Goal: Information Seeking & Learning: Learn about a topic

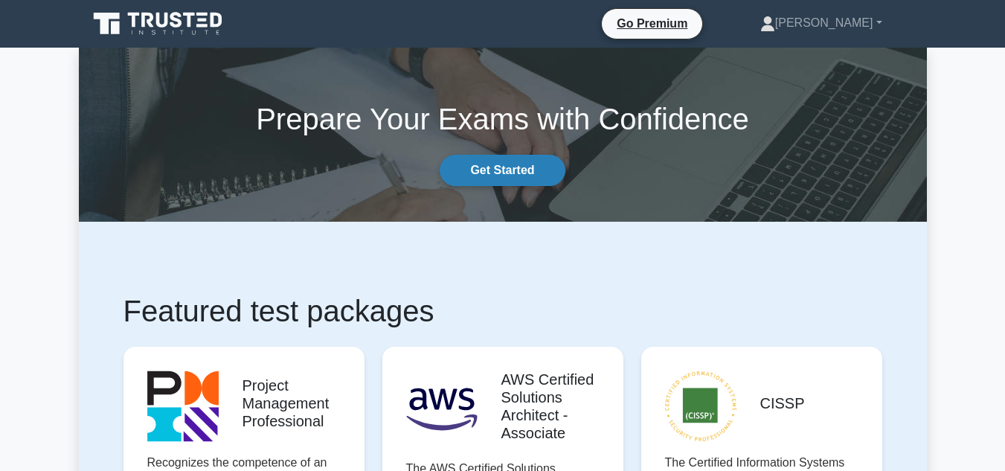
click at [513, 175] on link "Get Started" at bounding box center [502, 170] width 125 height 31
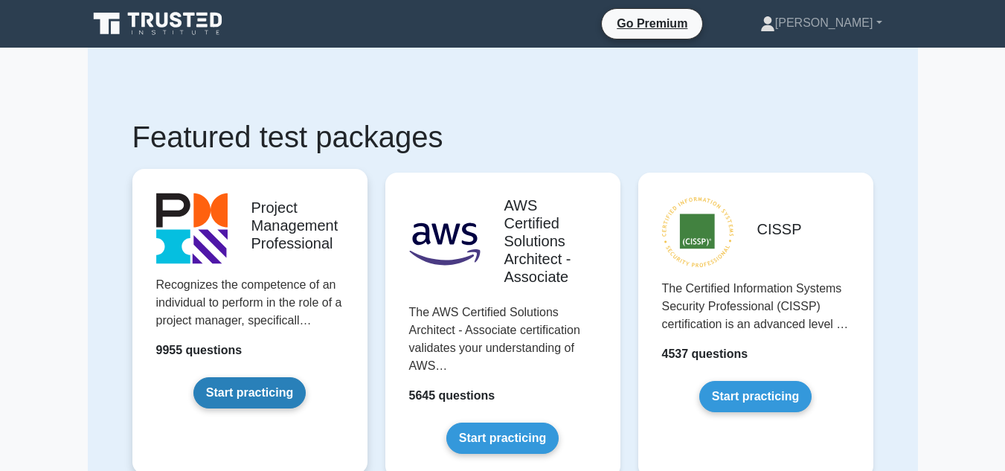
click at [251, 385] on link "Start practicing" at bounding box center [249, 392] width 112 height 31
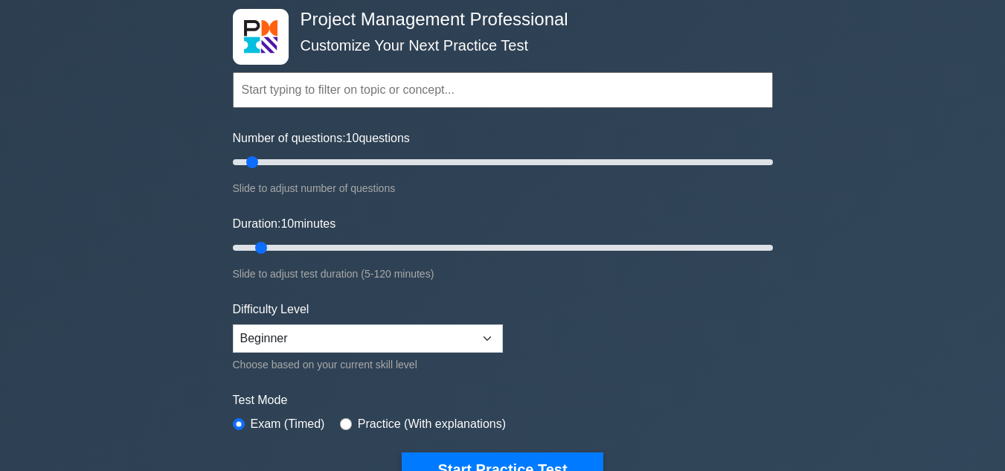
scroll to position [149, 0]
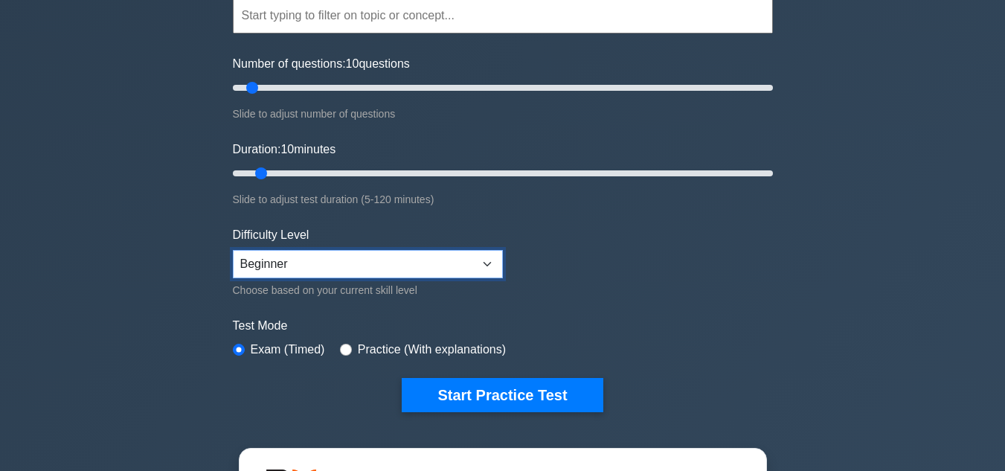
click at [489, 261] on select "Beginner Intermediate Expert" at bounding box center [368, 264] width 270 height 28
select select "intermediate"
click at [233, 250] on select "Beginner Intermediate Expert" at bounding box center [368, 264] width 270 height 28
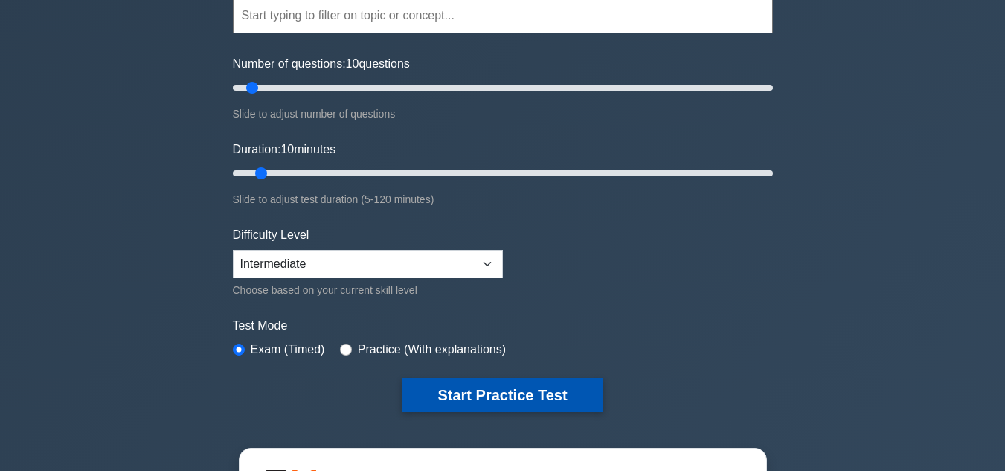
click at [480, 401] on button "Start Practice Test" at bounding box center [502, 395] width 201 height 34
click at [521, 398] on button "Start Practice Test" at bounding box center [502, 395] width 201 height 34
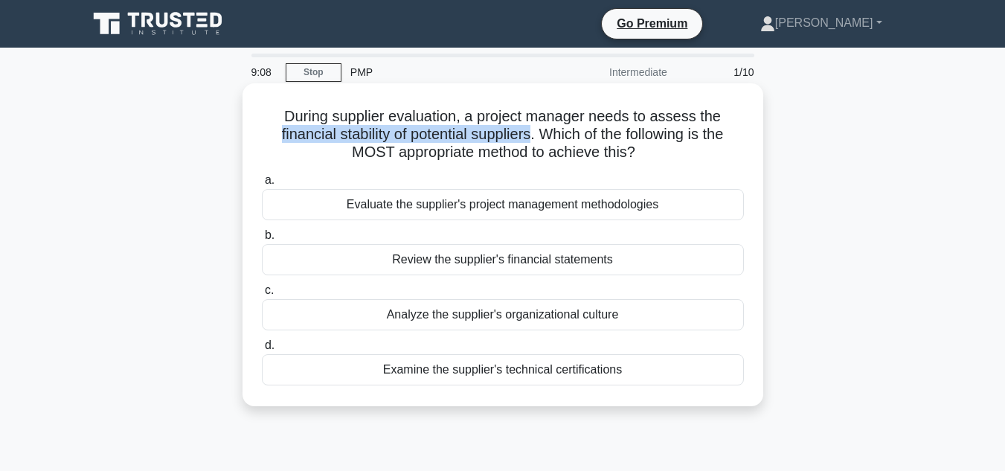
drag, startPoint x: 276, startPoint y: 129, endPoint x: 530, endPoint y: 138, distance: 254.5
click at [530, 138] on h5 "During supplier evaluation, a project manager needs to assess the financial sta…" at bounding box center [502, 134] width 485 height 55
drag, startPoint x: 660, startPoint y: 202, endPoint x: 466, endPoint y: 212, distance: 194.3
click at [469, 211] on div "Evaluate the supplier's project management methodologies" at bounding box center [503, 204] width 482 height 31
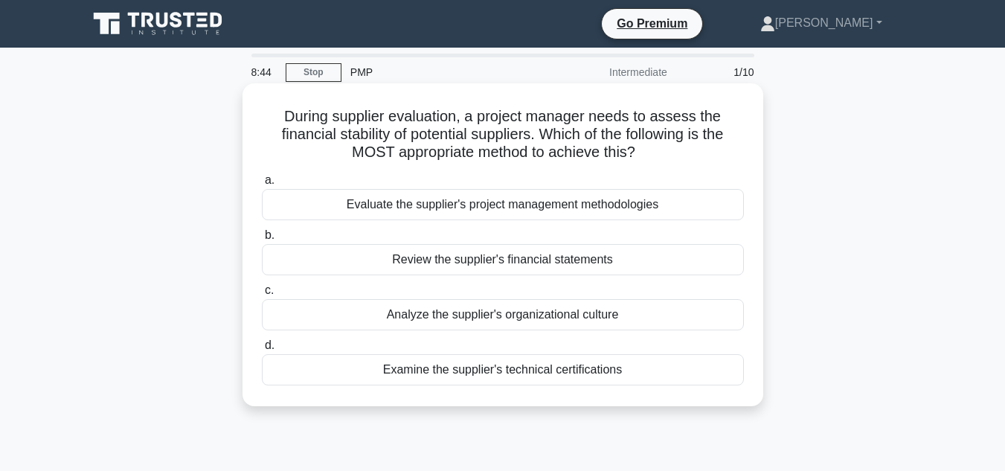
click at [462, 260] on div "Review the supplier's financial statements" at bounding box center [503, 259] width 482 height 31
click at [262, 240] on input "b. Review the supplier's financial statements" at bounding box center [262, 236] width 0 height 10
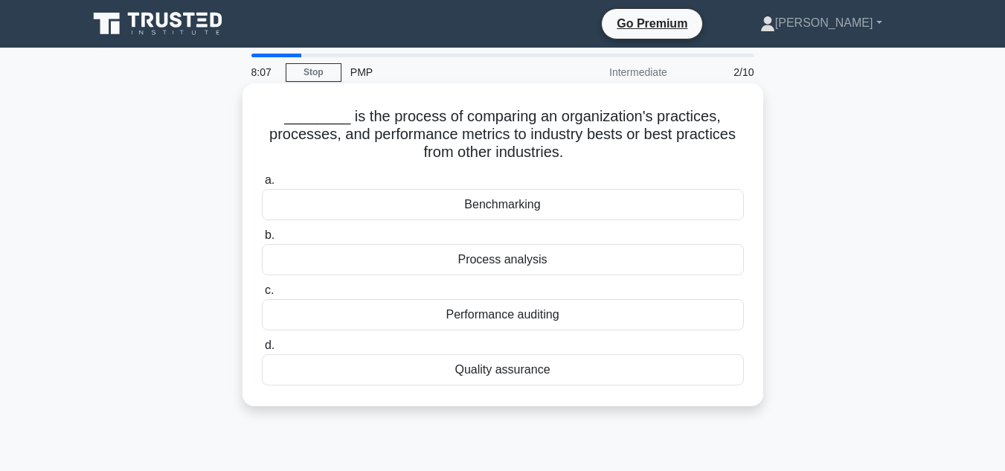
click at [543, 316] on div "Performance auditing" at bounding box center [503, 314] width 482 height 31
click at [262, 295] on input "c. Performance auditing" at bounding box center [262, 291] width 0 height 10
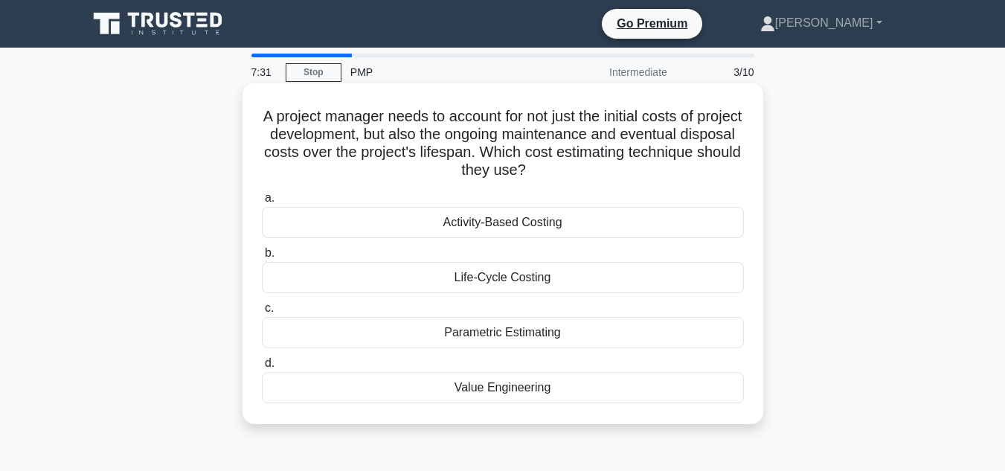
click at [546, 277] on div "Life-Cycle Costing" at bounding box center [503, 277] width 482 height 31
click at [262, 258] on input "b. Life-Cycle Costing" at bounding box center [262, 253] width 0 height 10
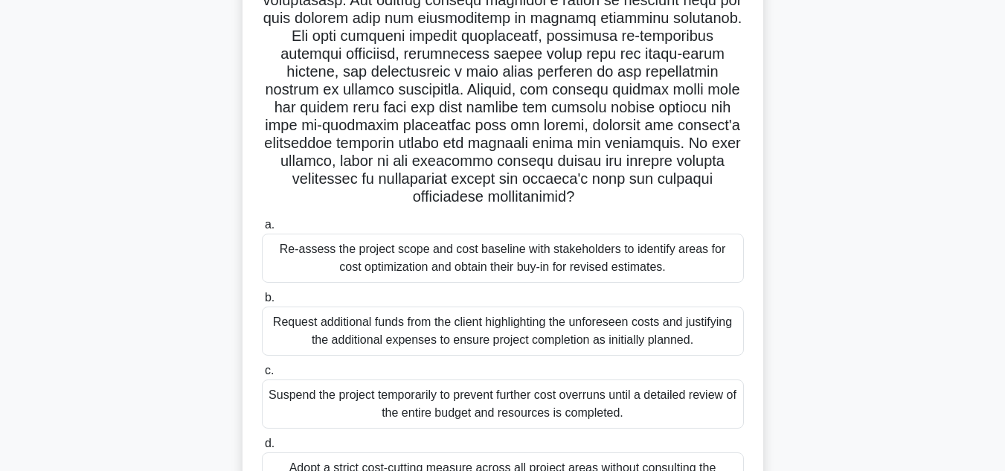
scroll to position [297, 0]
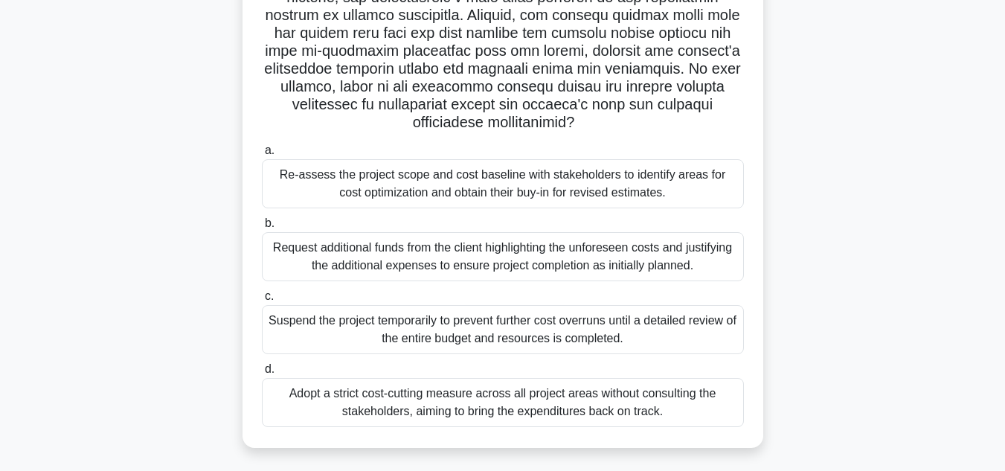
click at [585, 181] on div "Re-assess the project scope and cost baseline with stakeholders to identify are…" at bounding box center [503, 183] width 482 height 49
click at [262, 155] on input "a. Re-assess the project scope and cost baseline with stakeholders to identify …" at bounding box center [262, 151] width 0 height 10
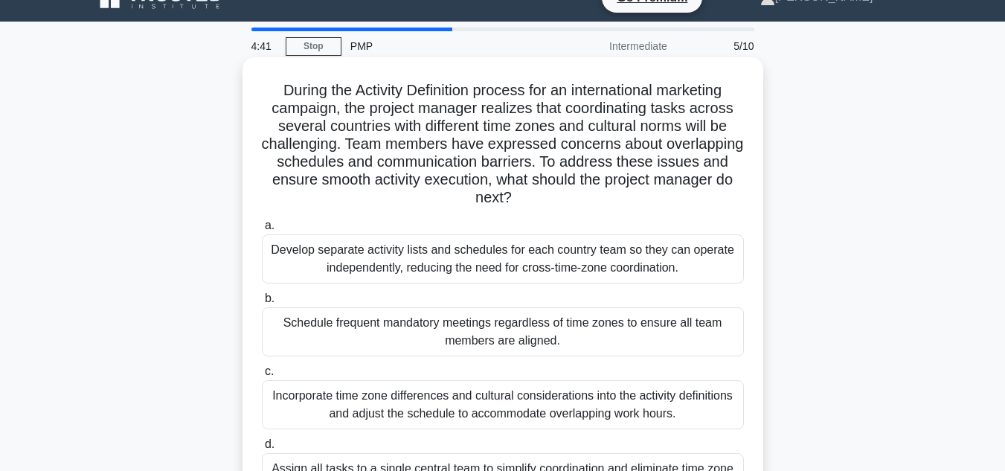
scroll to position [0, 0]
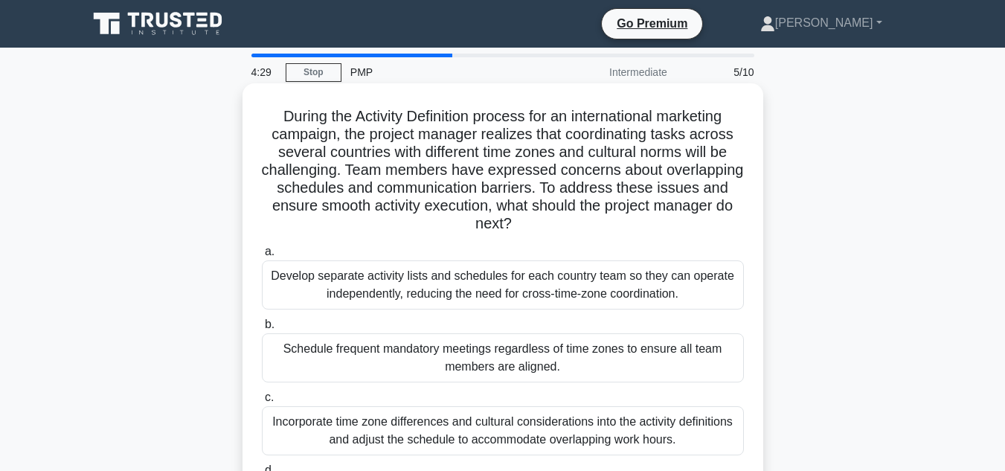
click at [583, 294] on div "Develop separate activity lists and schedules for each country team so they can…" at bounding box center [503, 284] width 482 height 49
click at [262, 257] on input "a. Develop separate activity lists and schedules for each country team so they …" at bounding box center [262, 252] width 0 height 10
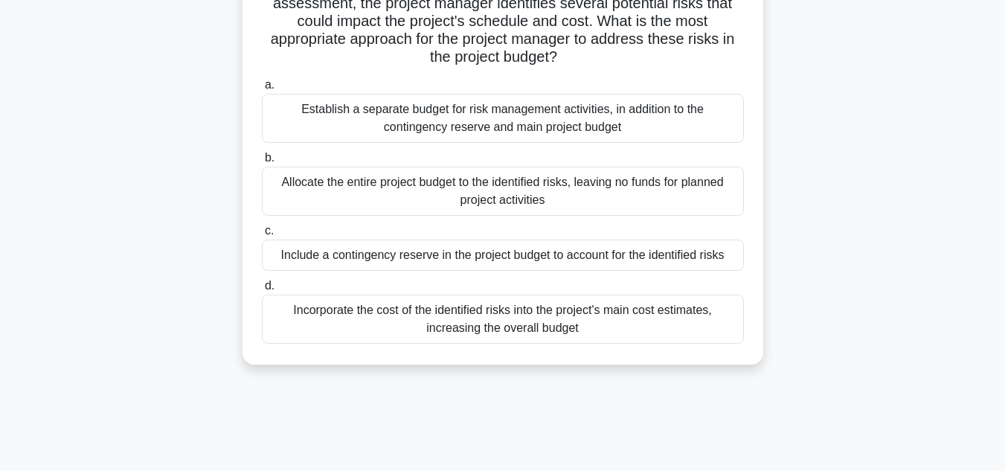
scroll to position [74, 0]
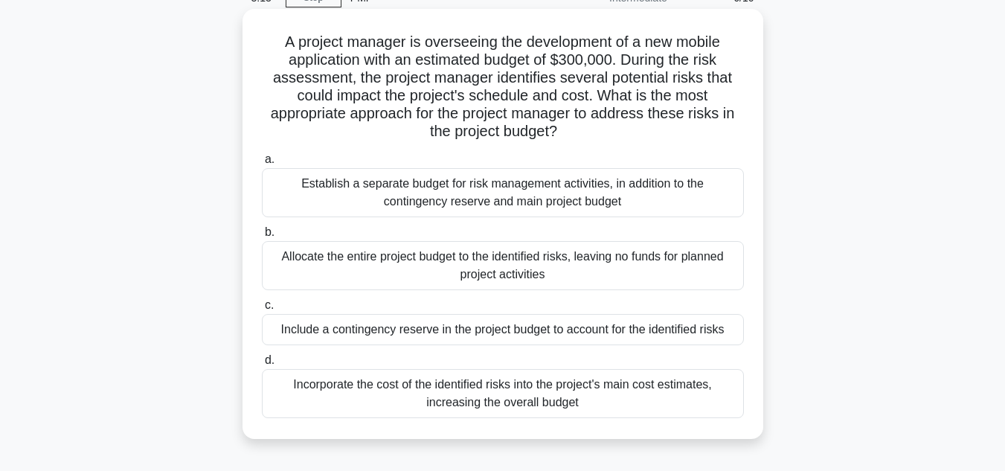
click at [379, 328] on div "Include a contingency reserve in the project budget to account for the identifi…" at bounding box center [503, 329] width 482 height 31
click at [262, 310] on input "c. Include a contingency reserve in the project budget to account for the ident…" at bounding box center [262, 305] width 0 height 10
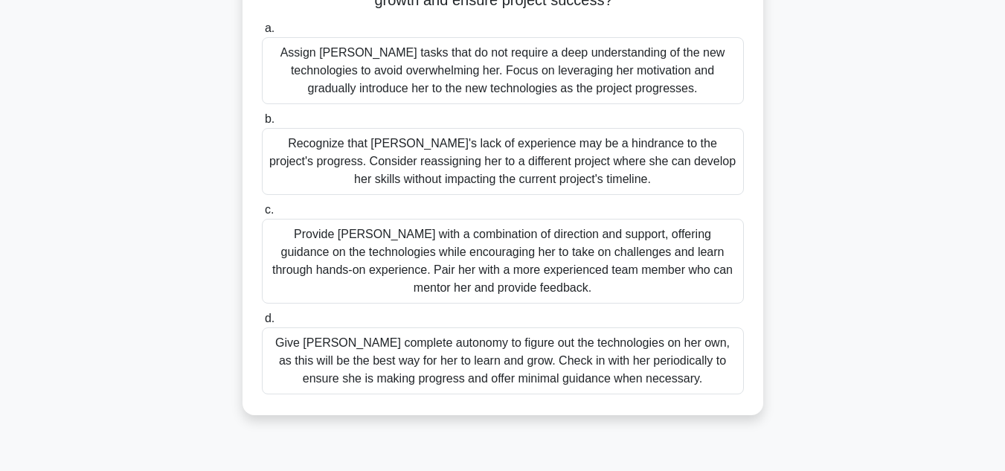
scroll to position [149, 0]
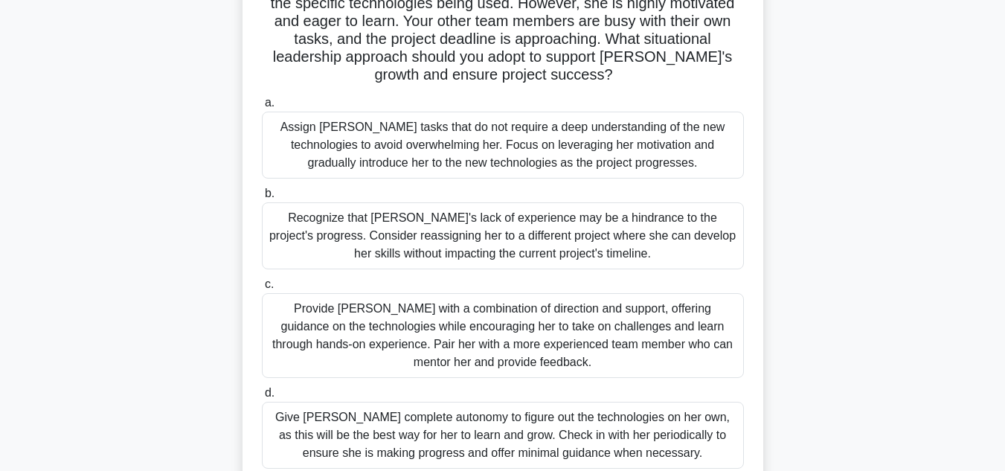
click at [538, 306] on div "Provide Sarah with a combination of direction and support, offering guidance on…" at bounding box center [503, 335] width 482 height 85
click at [262, 289] on input "c. Provide Sarah with a combination of direction and support, offering guidance…" at bounding box center [262, 285] width 0 height 10
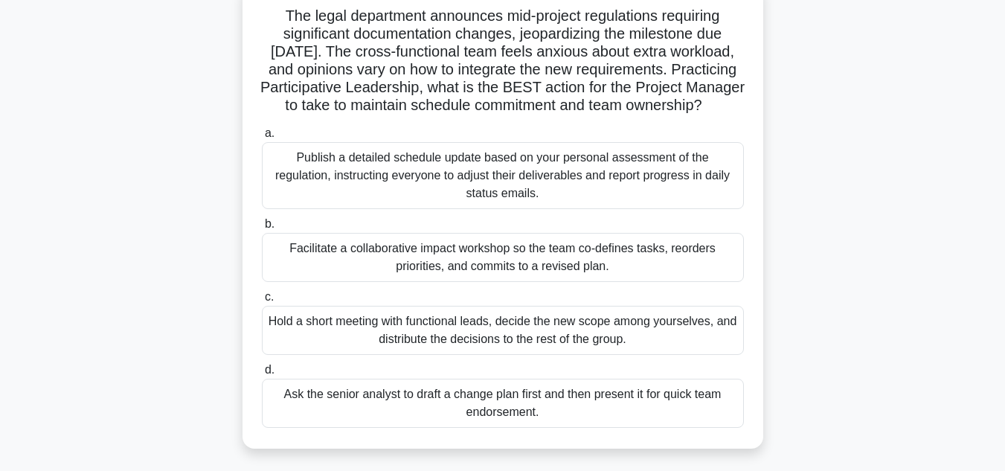
scroll to position [74, 0]
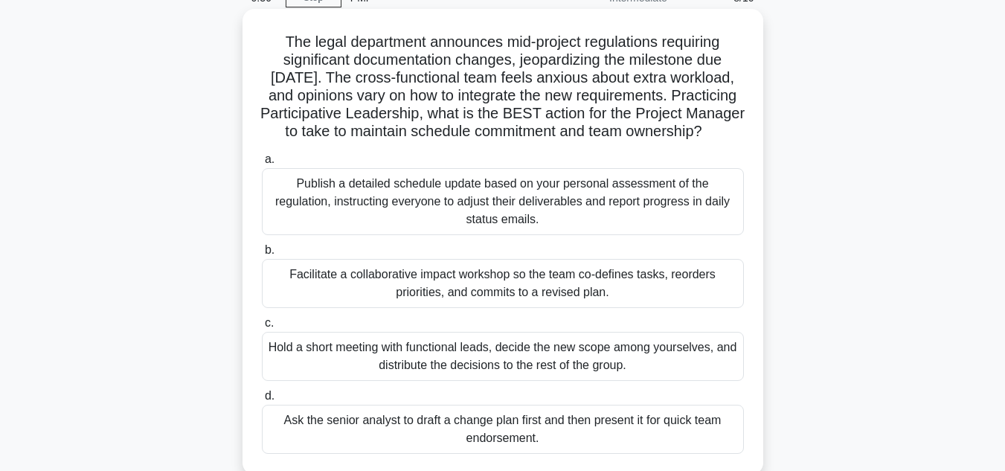
click at [481, 294] on div "Facilitate a collaborative impact workshop so the team co-defines tasks, reorde…" at bounding box center [503, 283] width 482 height 49
click at [262, 255] on input "b. Facilitate a collaborative impact workshop so the team co-defines tasks, reo…" at bounding box center [262, 250] width 0 height 10
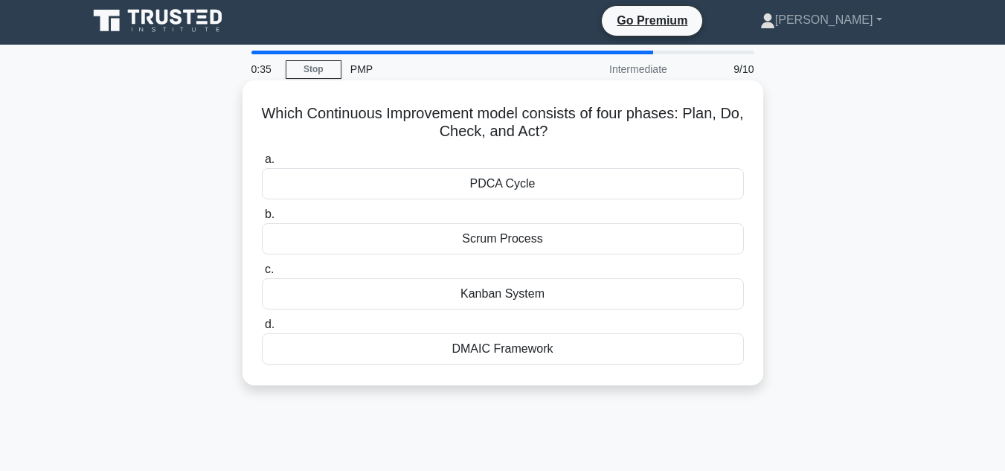
scroll to position [0, 0]
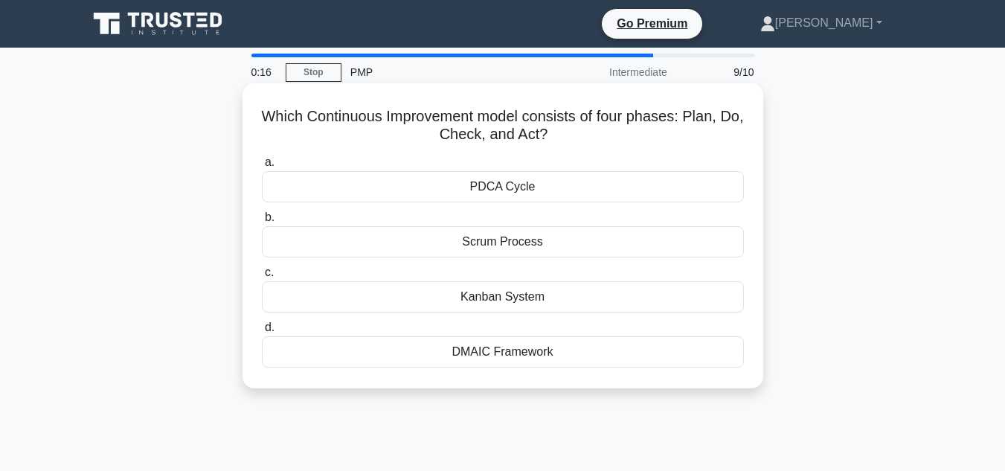
click at [516, 196] on div "PDCA Cycle" at bounding box center [503, 186] width 482 height 31
click at [262, 167] on input "a. PDCA Cycle" at bounding box center [262, 163] width 0 height 10
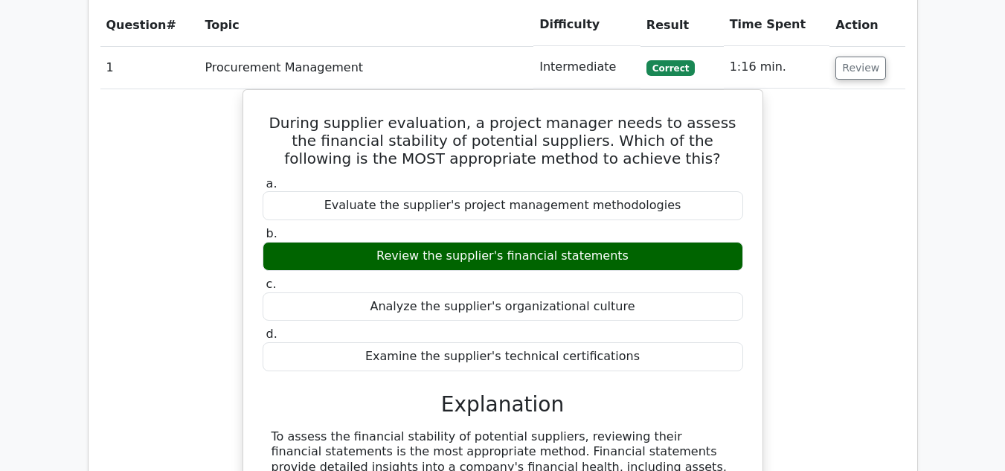
scroll to position [1264, 0]
